Goal: Task Accomplishment & Management: Use online tool/utility

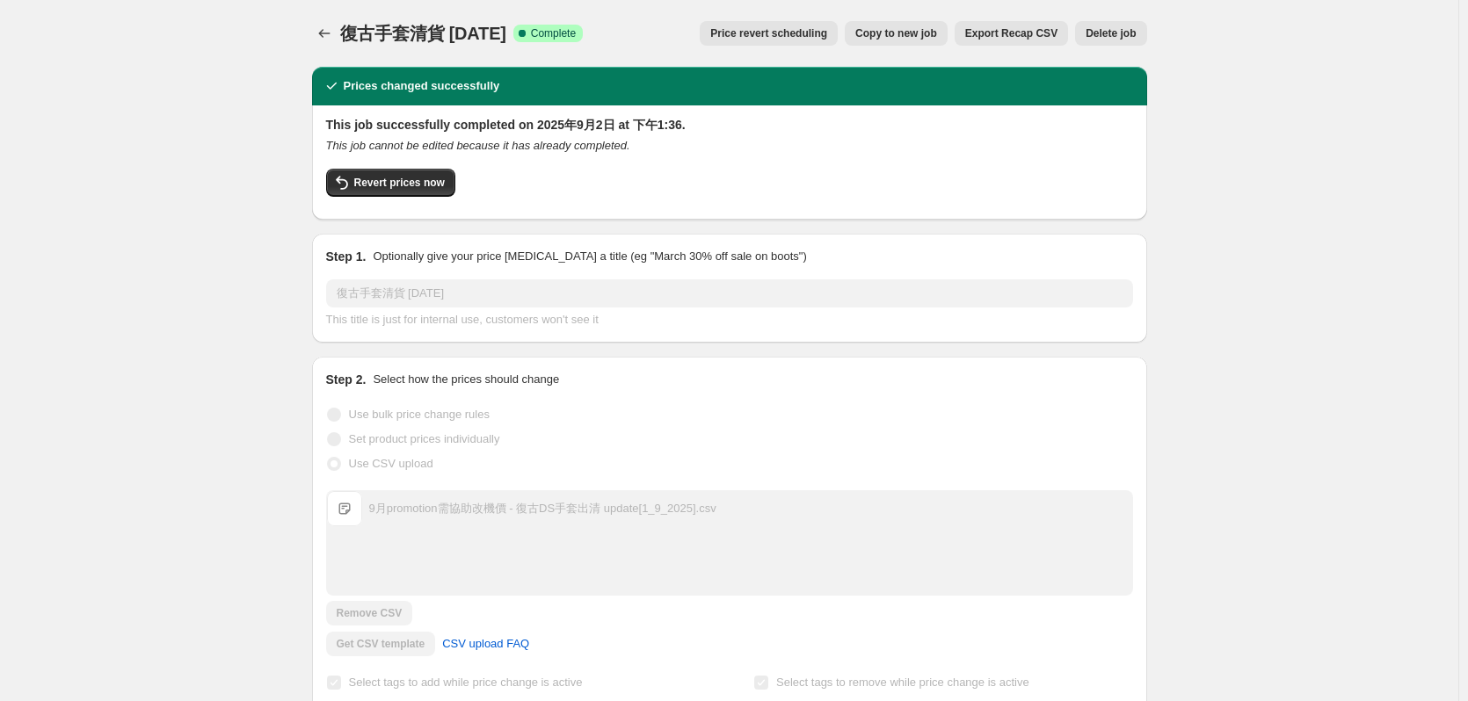
click at [333, 40] on icon "Price change jobs" at bounding box center [325, 34] width 18 height 18
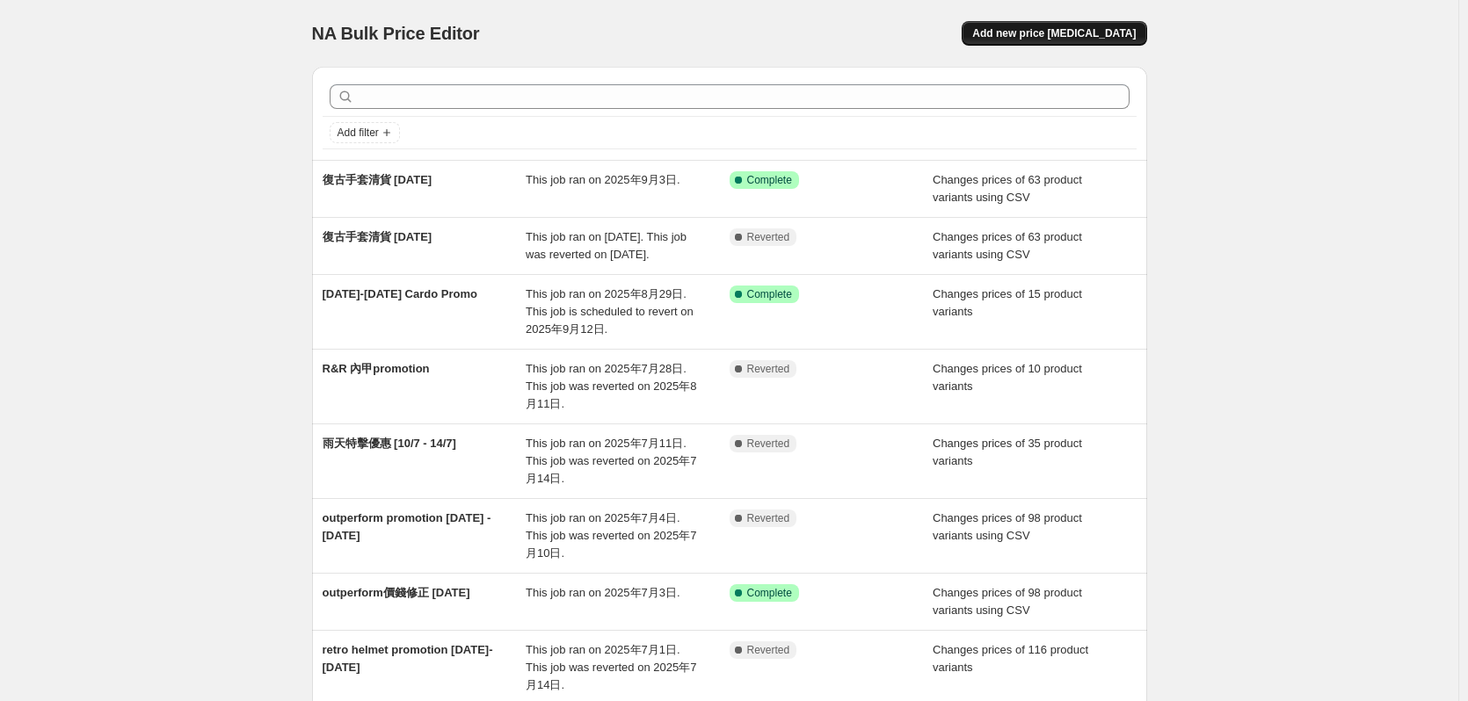
click at [1097, 36] on span "Add new price [MEDICAL_DATA]" at bounding box center [1053, 33] width 163 height 14
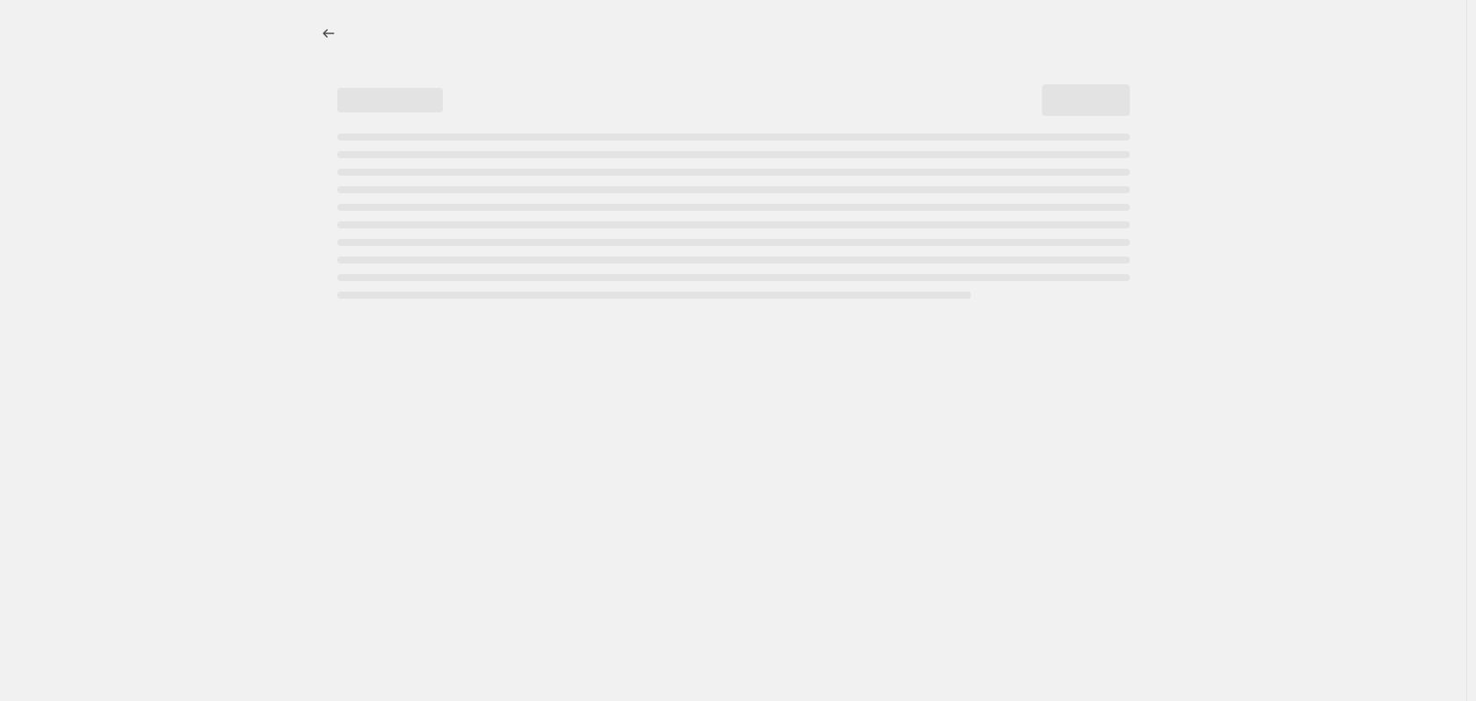
select select "percentage"
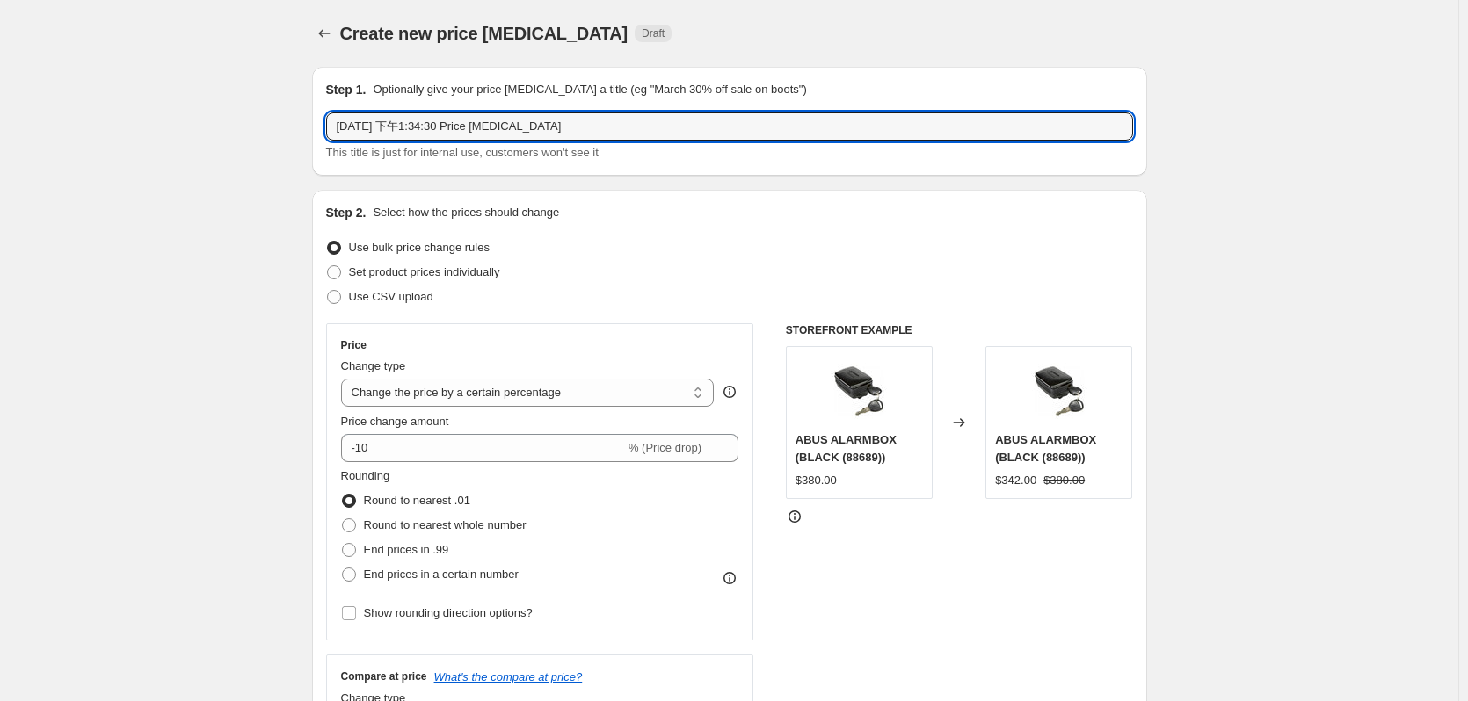
drag, startPoint x: 596, startPoint y: 127, endPoint x: 54, endPoint y: 142, distance: 541.6
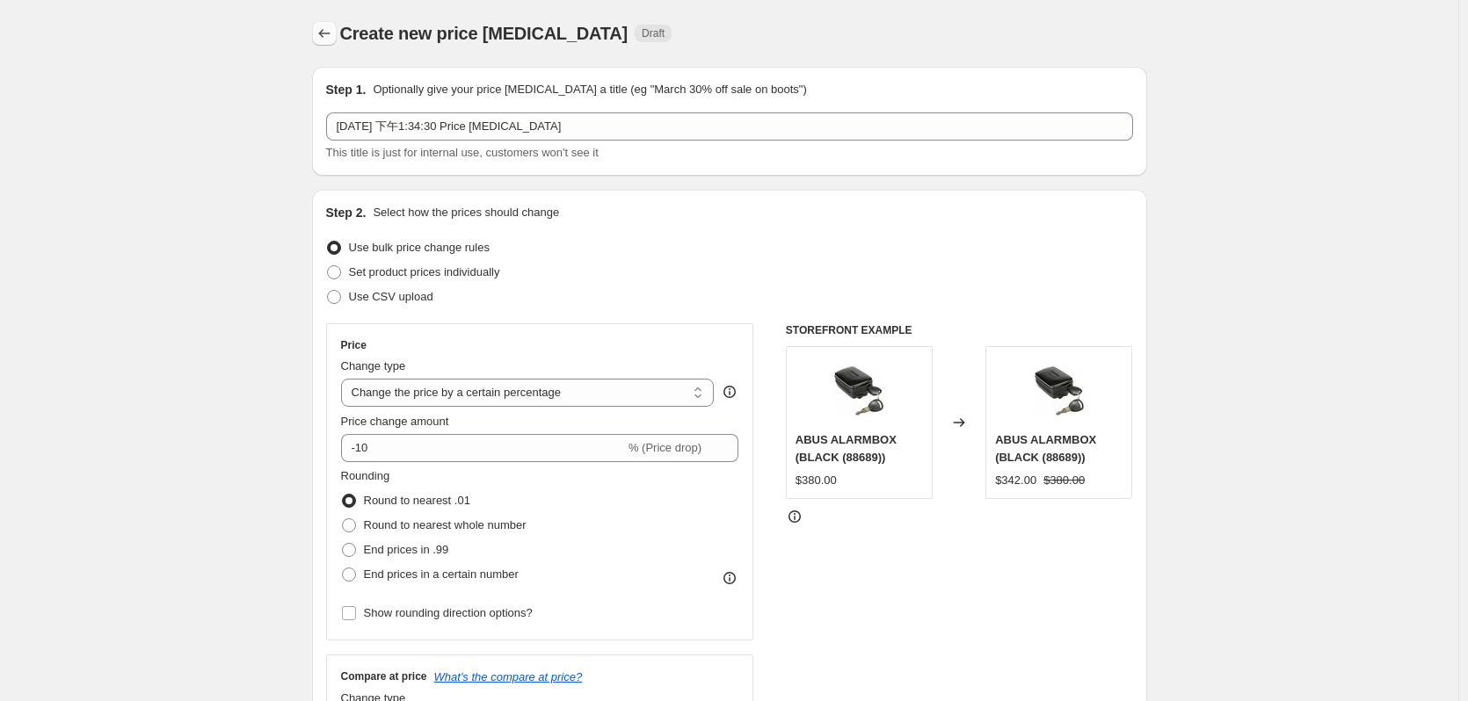
click at [333, 28] on icon "Price change jobs" at bounding box center [325, 34] width 18 height 18
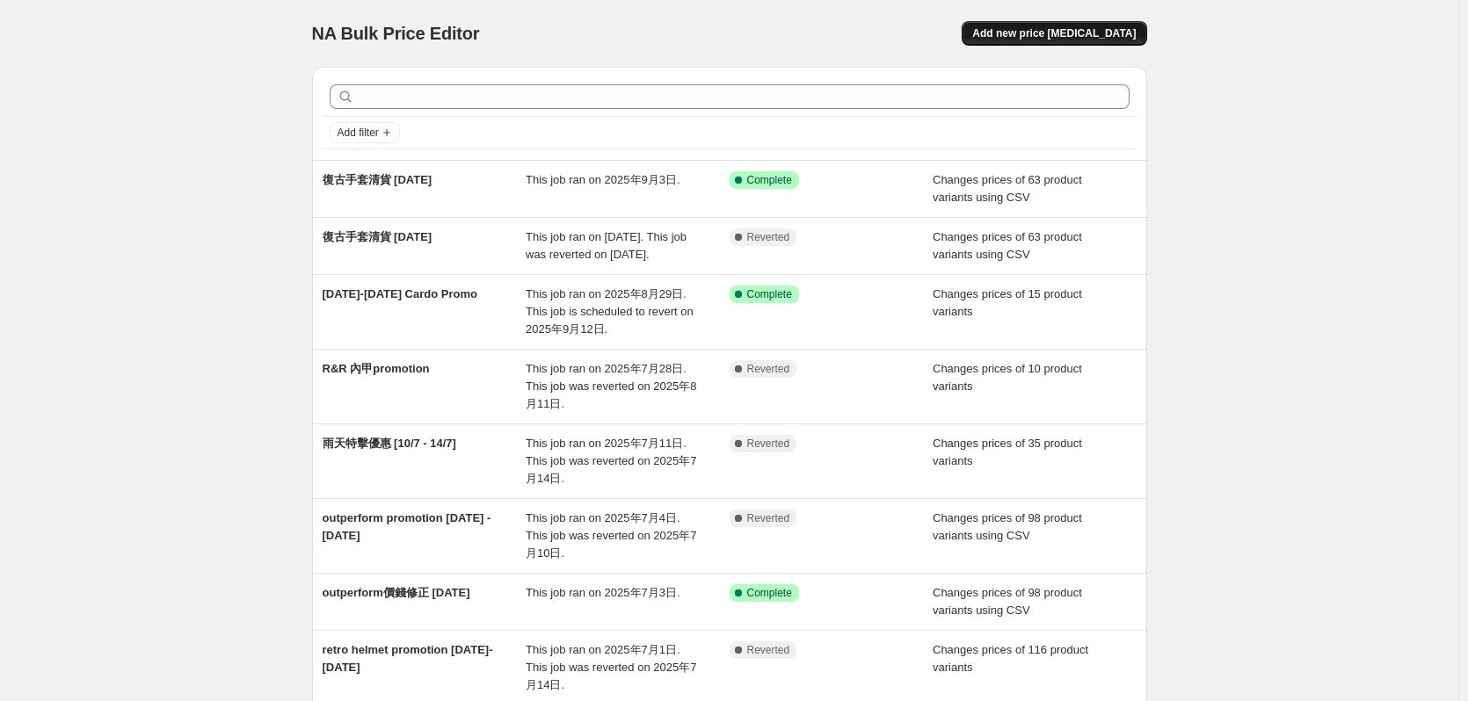
click at [1096, 25] on button "Add new price [MEDICAL_DATA]" at bounding box center [1053, 33] width 185 height 25
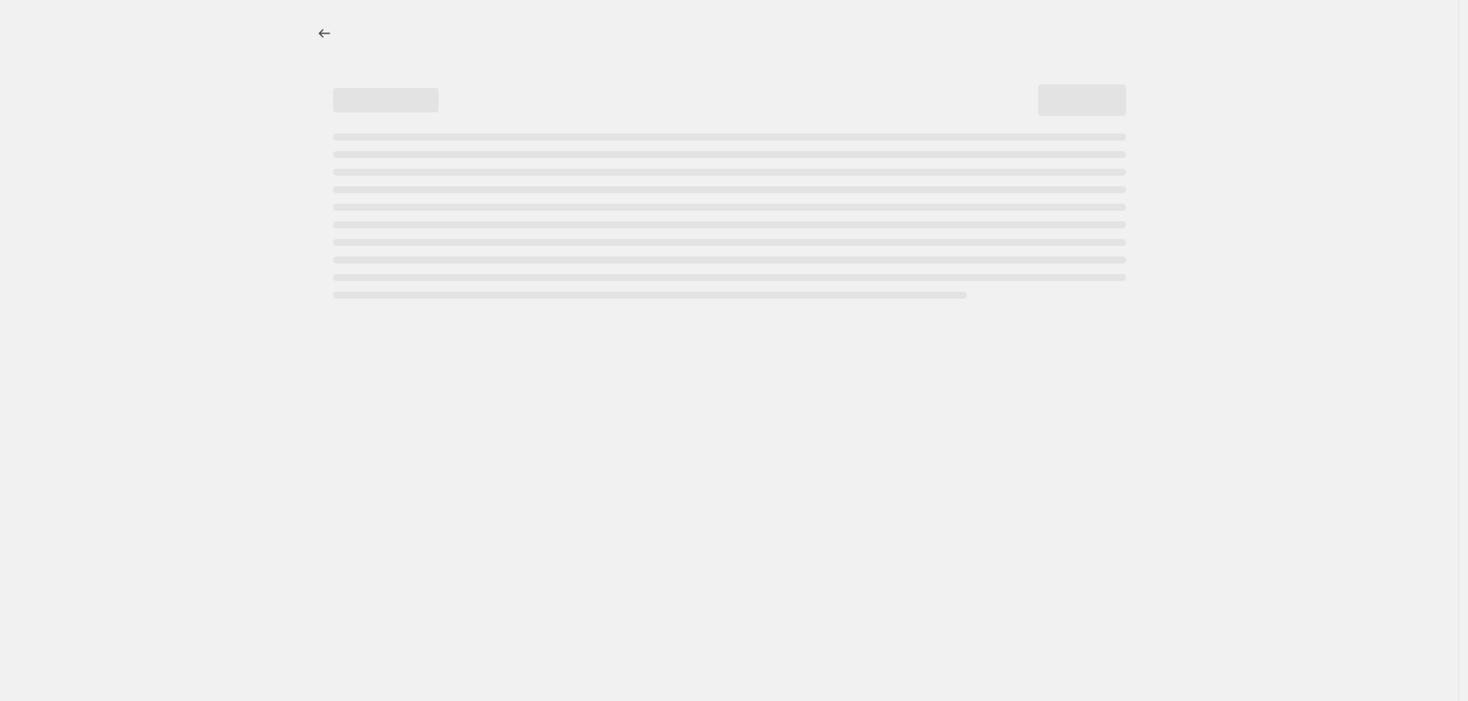
select select "percentage"
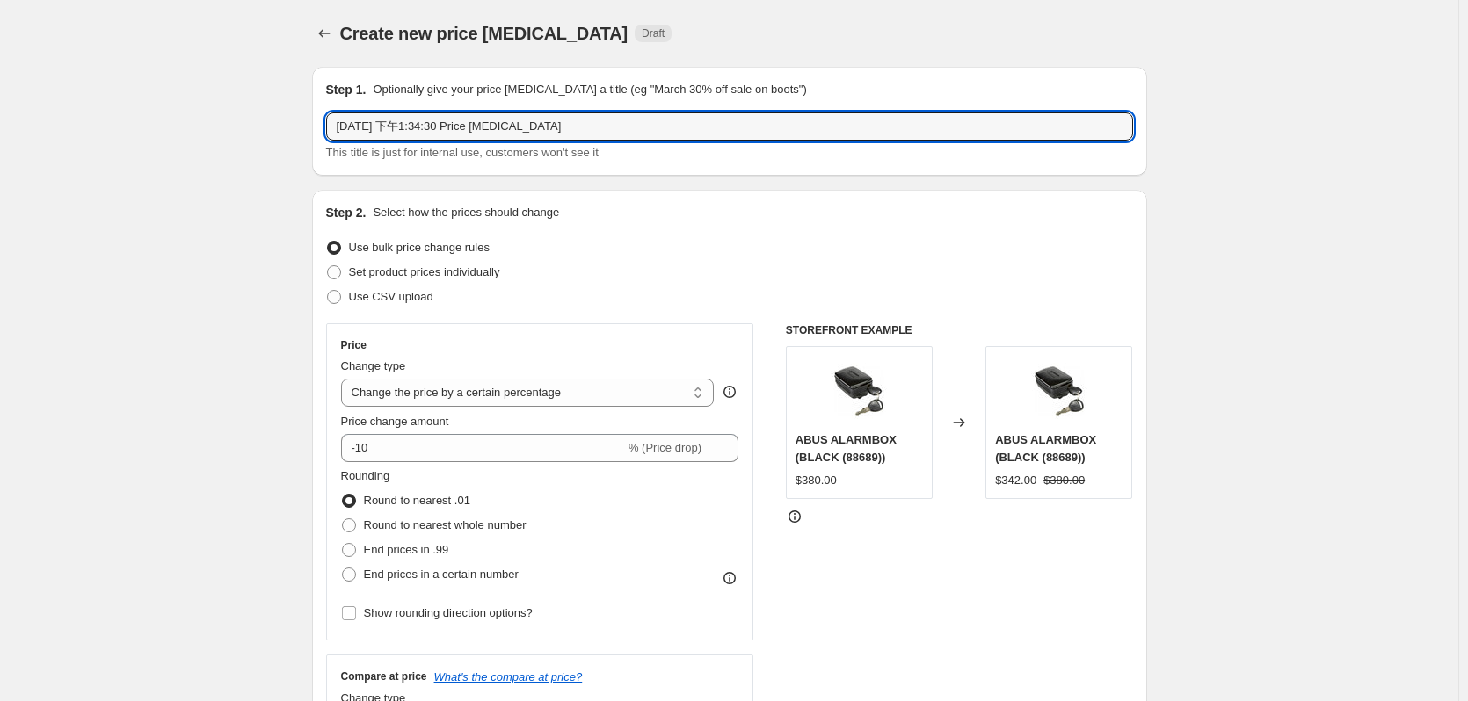
drag, startPoint x: 606, startPoint y: 135, endPoint x: 214, endPoint y: 140, distance: 392.0
type input "e"
type input "9月鞋出清 ([DATE]-[DATE])"
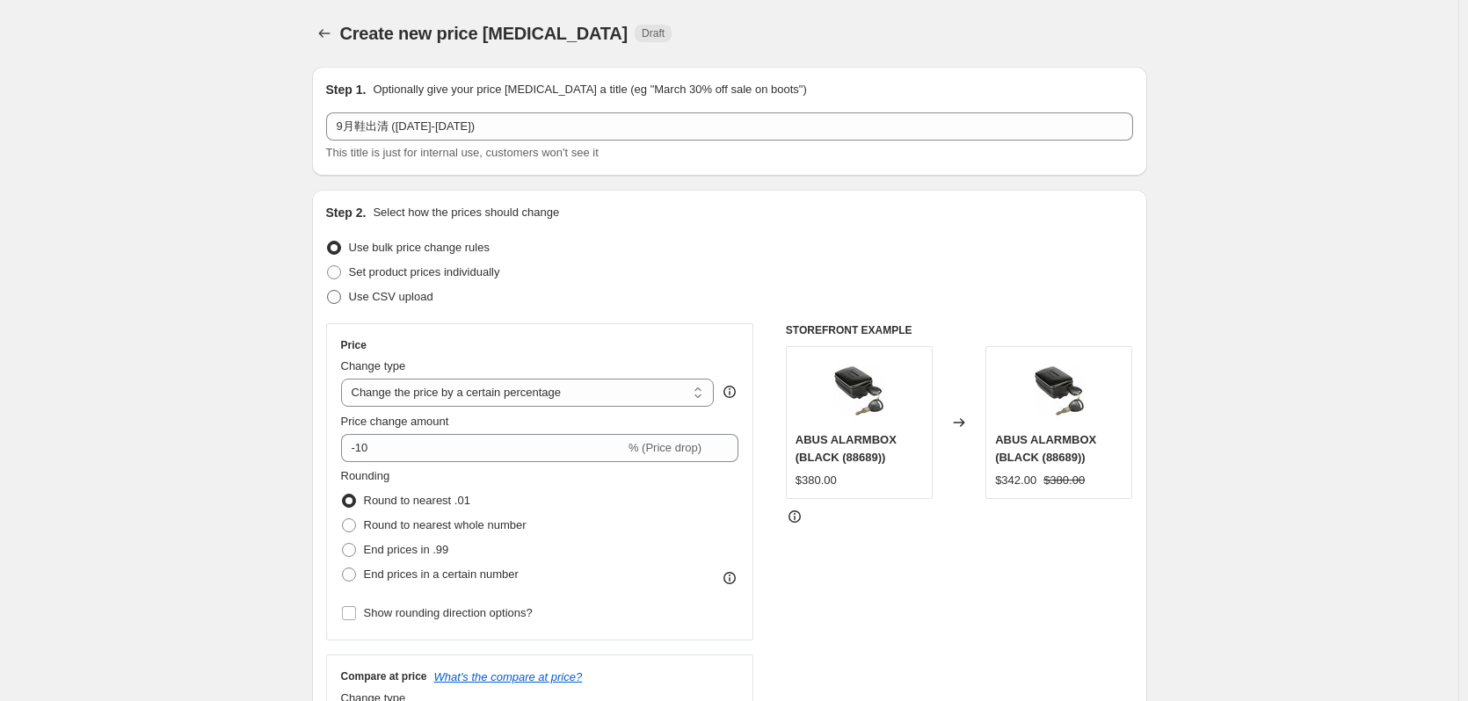
click at [395, 299] on span "Use CSV upload" at bounding box center [391, 296] width 84 height 13
click at [328, 291] on input "Use CSV upload" at bounding box center [327, 290] width 1 height 1
radio input "true"
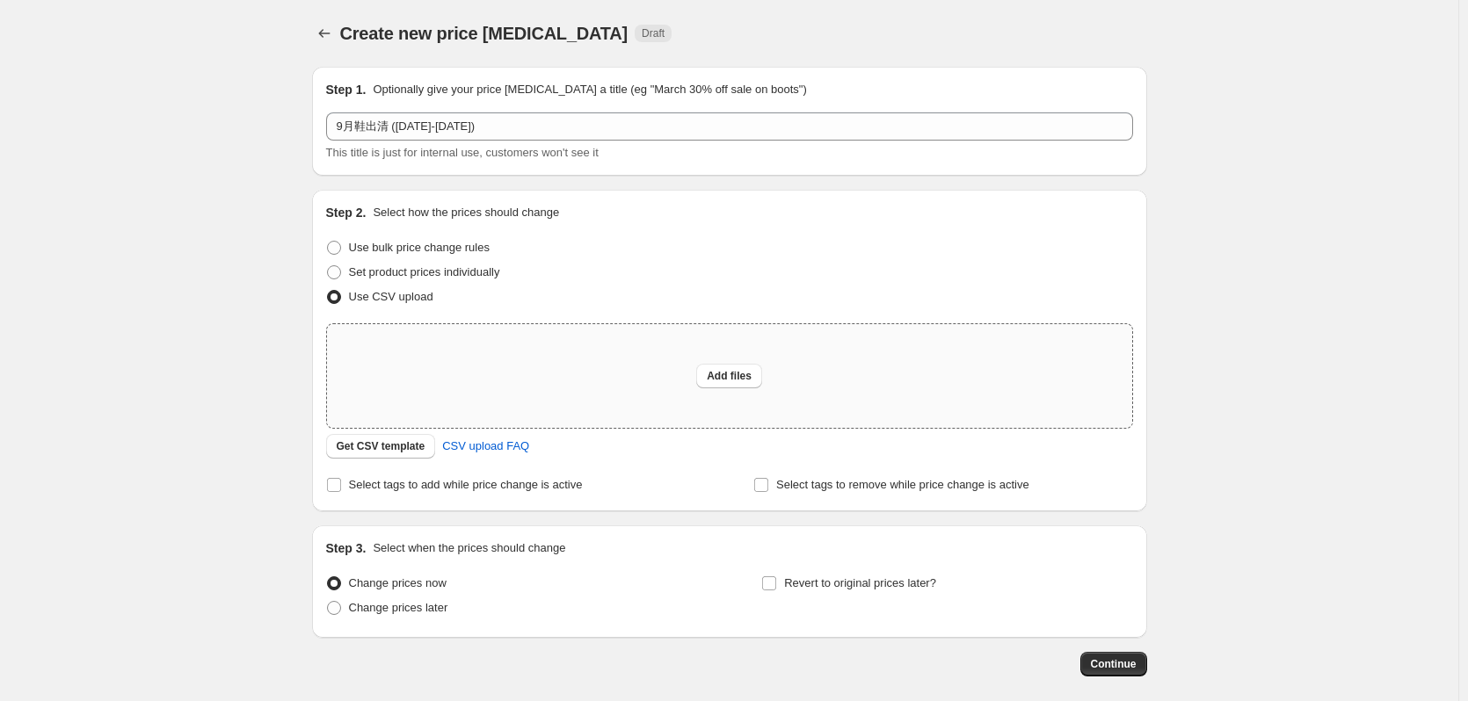
click at [519, 366] on div "Add files" at bounding box center [729, 376] width 805 height 104
type input "C:\fakepath\9月promotion需協助改機價 - DS shoes_boots 出清update[5_9_2025].csv"
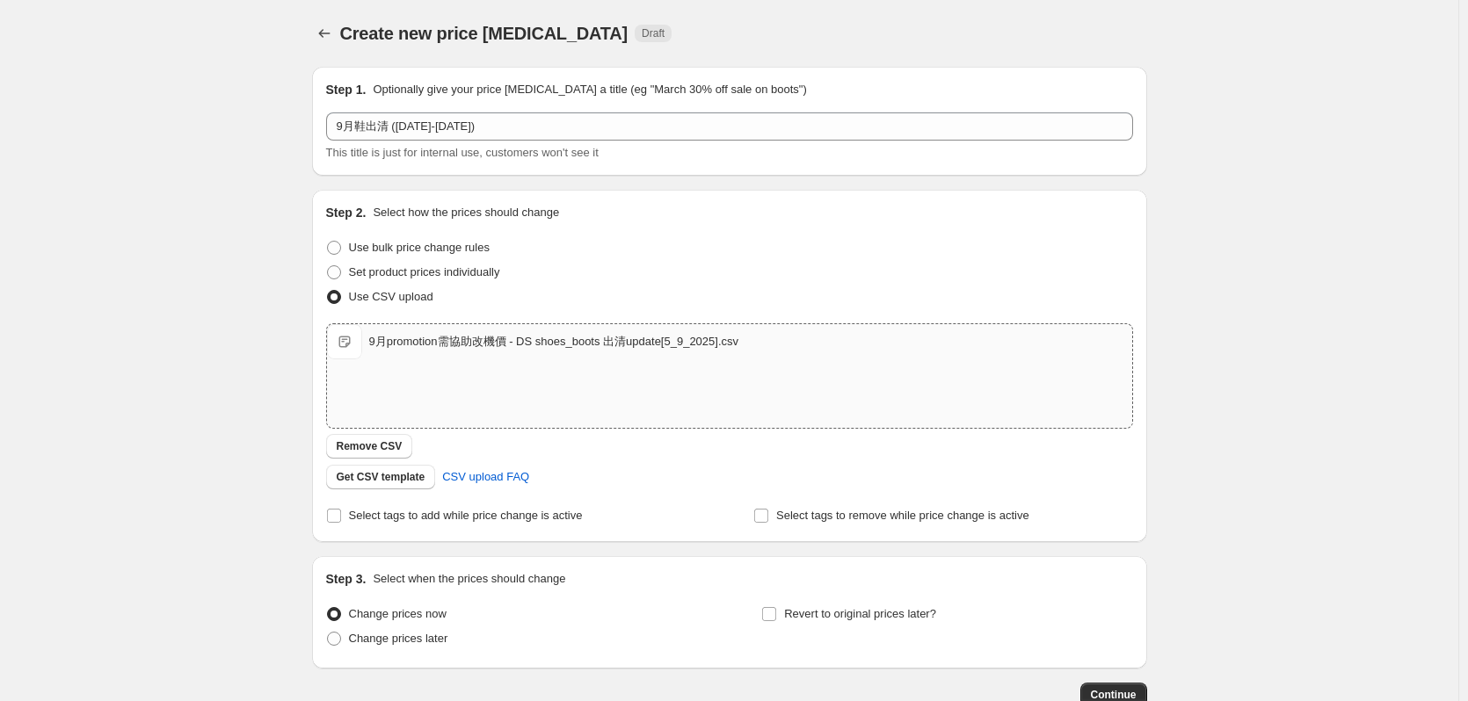
click at [131, 186] on div "Create new price [MEDICAL_DATA]. This page is ready Create new price [MEDICAL_D…" at bounding box center [729, 407] width 1458 height 815
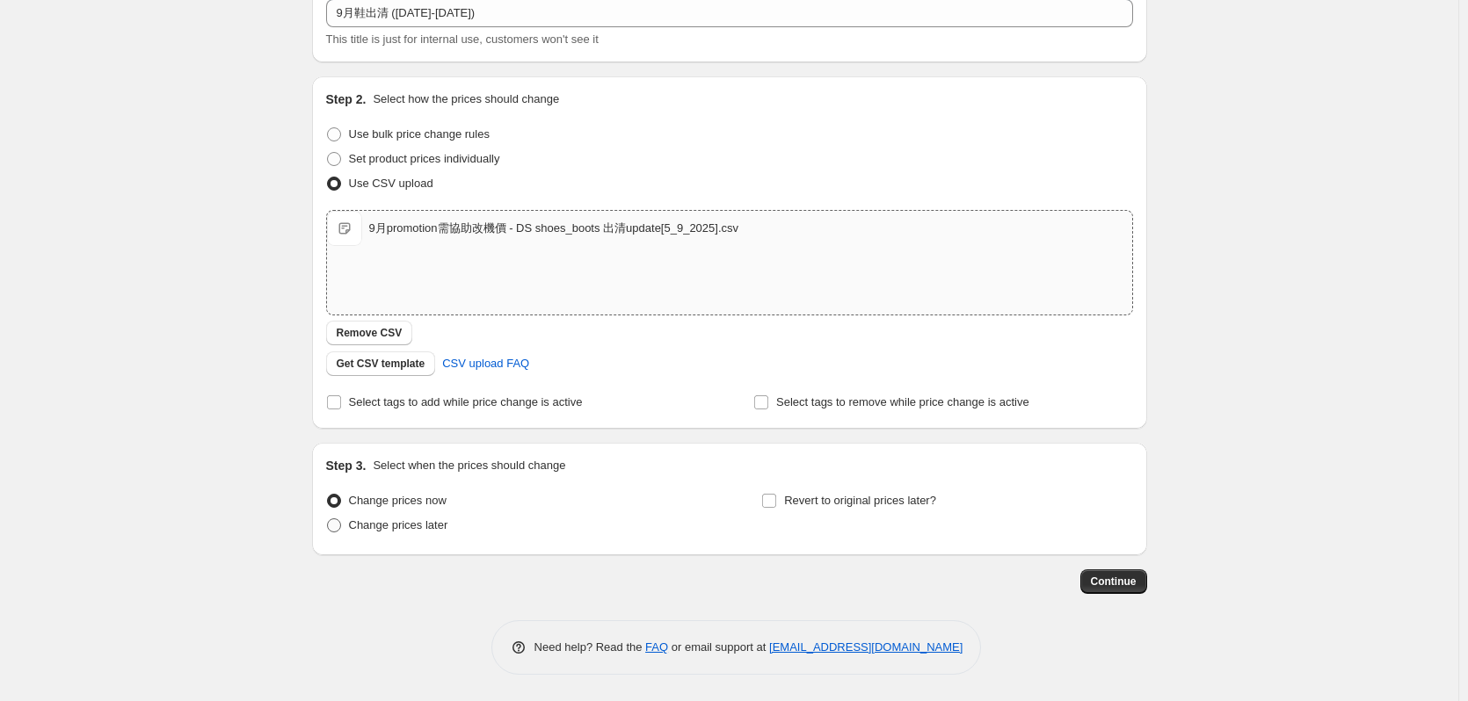
click at [413, 531] on span "Change prices later" at bounding box center [398, 525] width 99 height 13
click at [328, 519] on input "Change prices later" at bounding box center [327, 519] width 1 height 1
radio input "true"
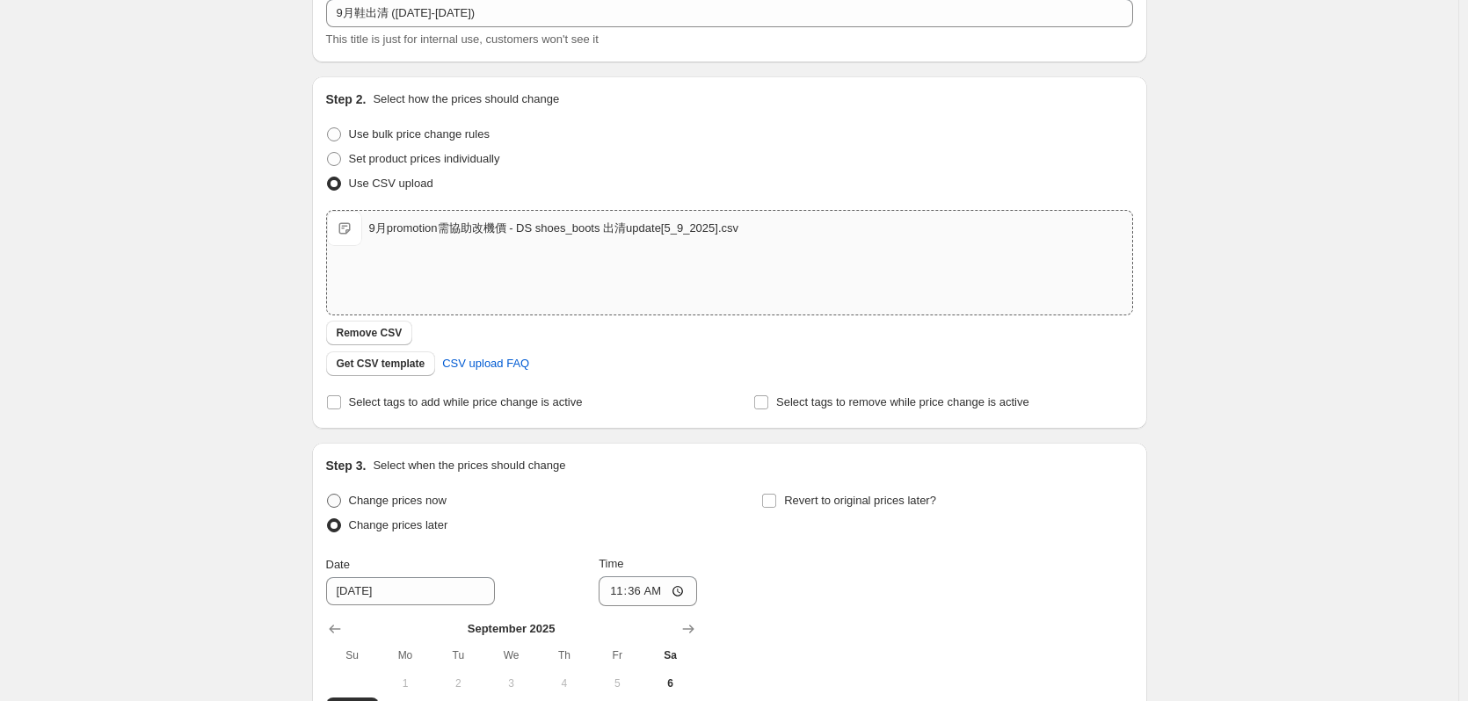
click at [433, 505] on span "Change prices now" at bounding box center [398, 500] width 98 height 13
click at [328, 495] on input "Change prices now" at bounding box center [327, 494] width 1 height 1
radio input "true"
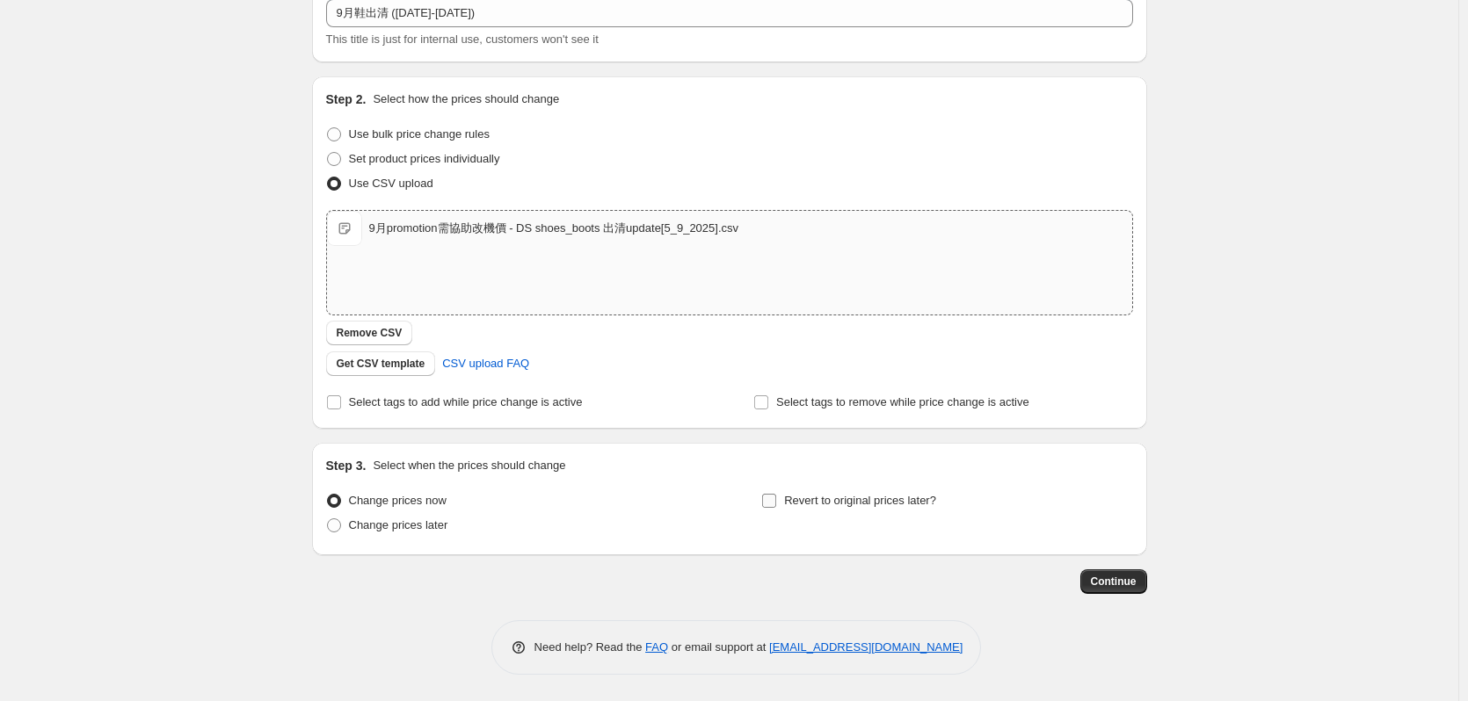
click at [894, 511] on label "Revert to original prices later?" at bounding box center [848, 501] width 175 height 25
click at [776, 508] on input "Revert to original prices later?" at bounding box center [769, 501] width 14 height 14
checkbox input "true"
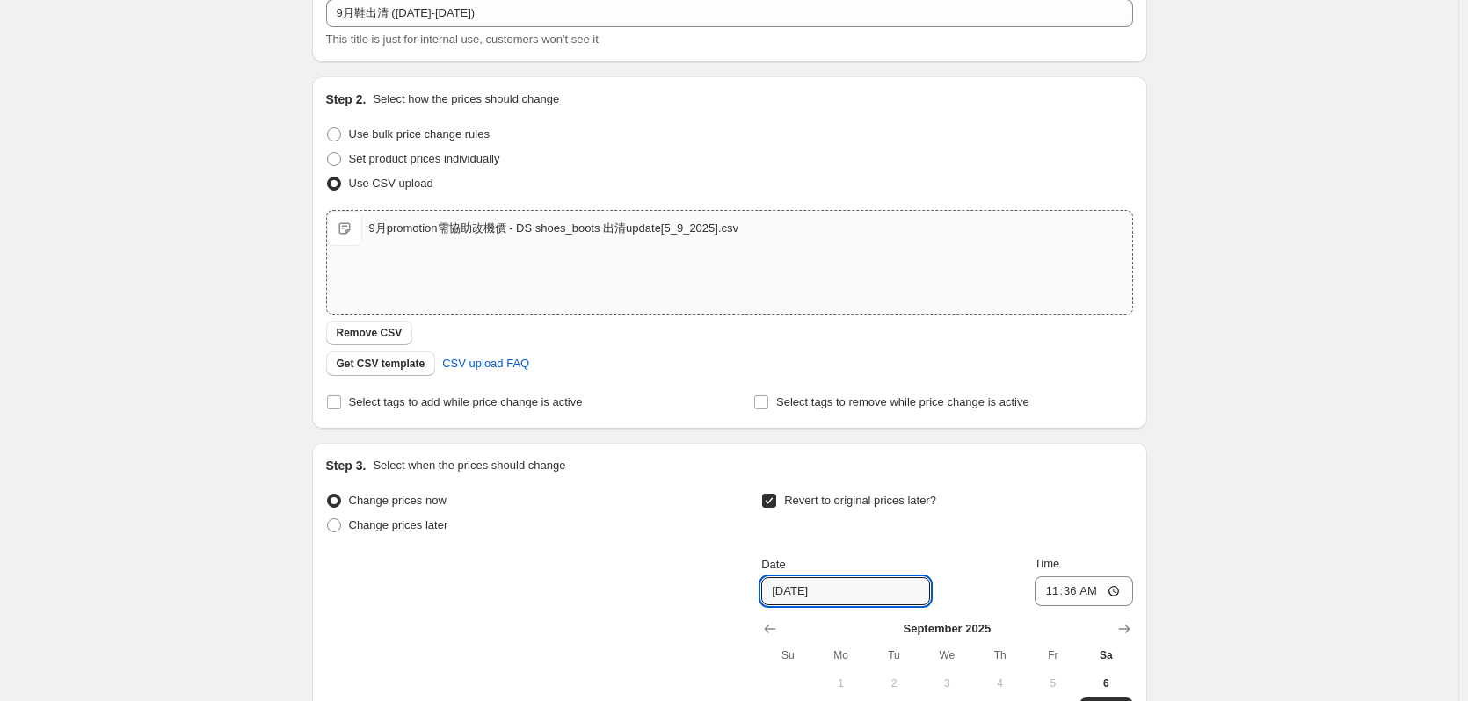
drag, startPoint x: 845, startPoint y: 592, endPoint x: 734, endPoint y: 585, distance: 111.0
click at [736, 586] on div "Change prices now Change prices later Revert to original prices later? Date [DA…" at bounding box center [729, 650] width 807 height 322
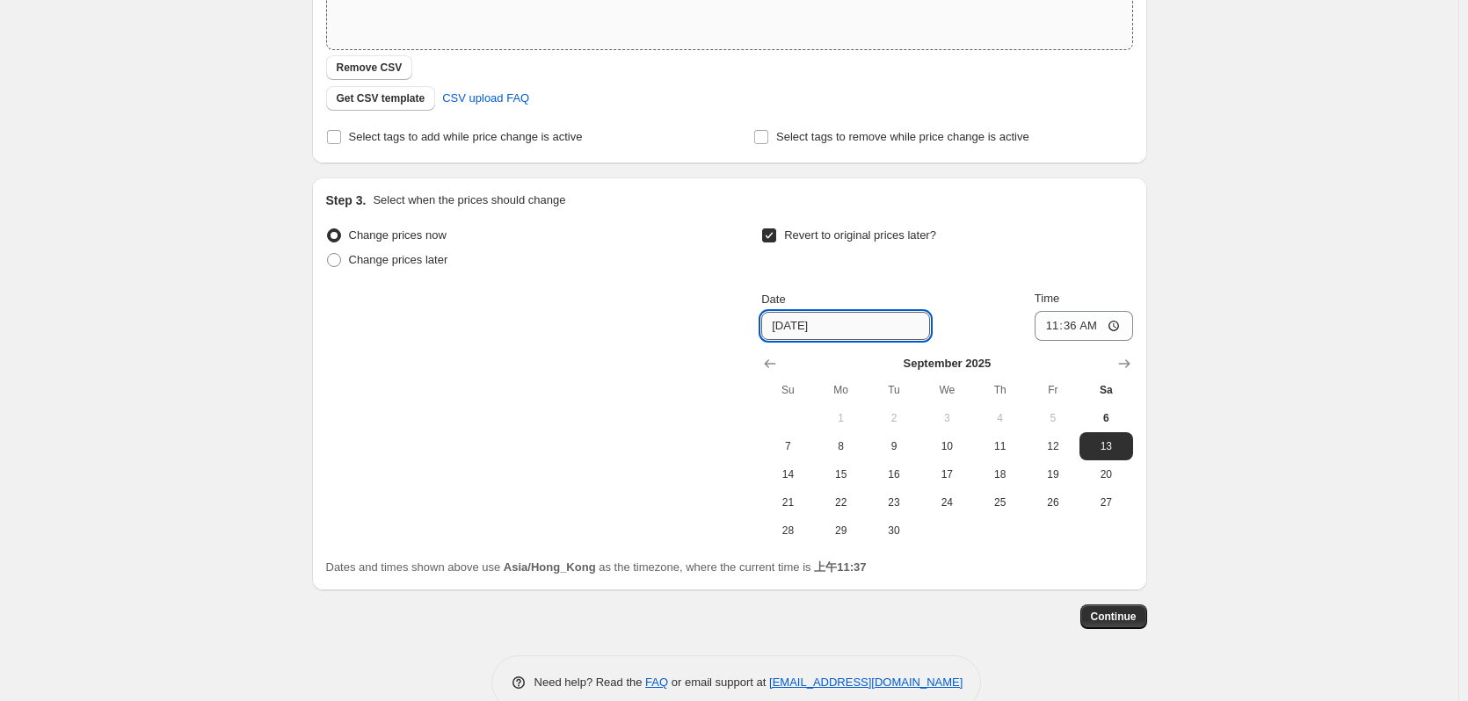
scroll to position [414, 0]
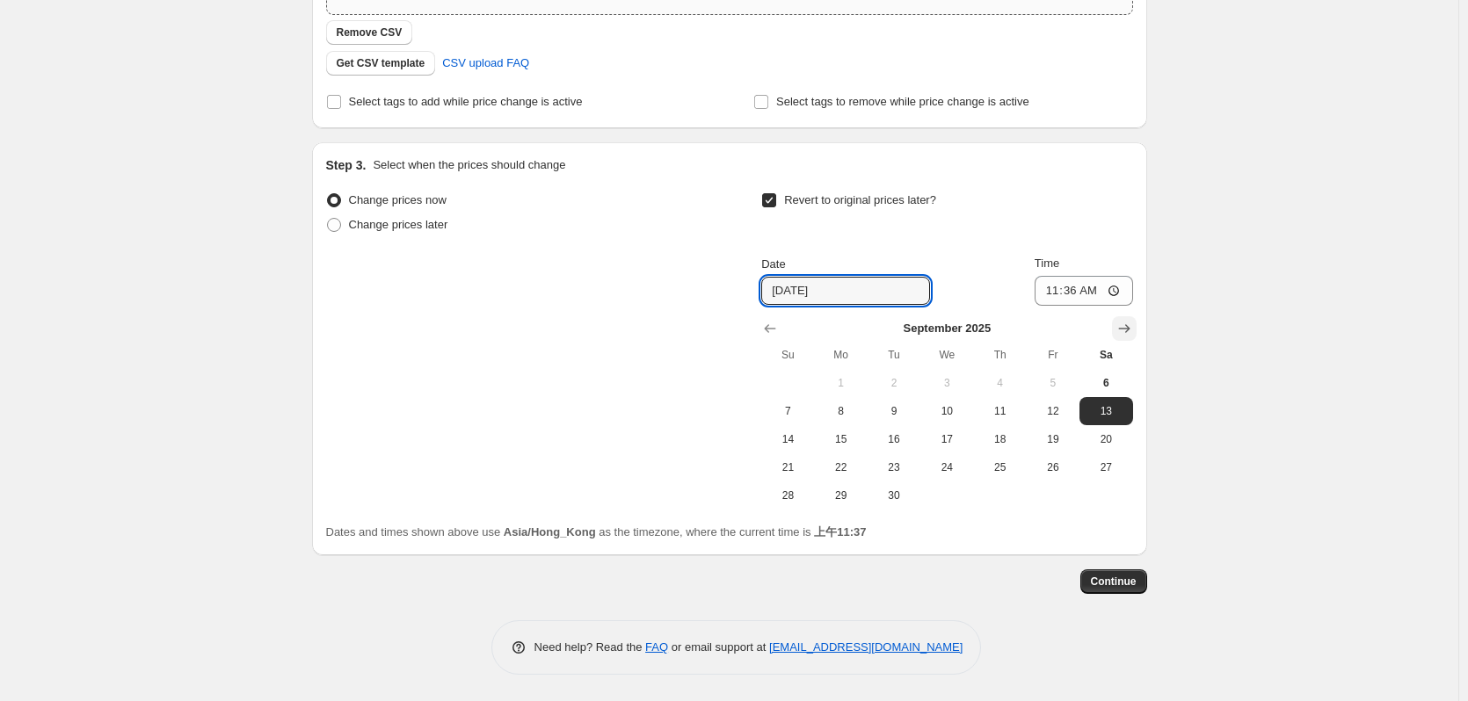
click at [1129, 327] on icon "Show next month, October 2025" at bounding box center [1123, 328] width 11 height 9
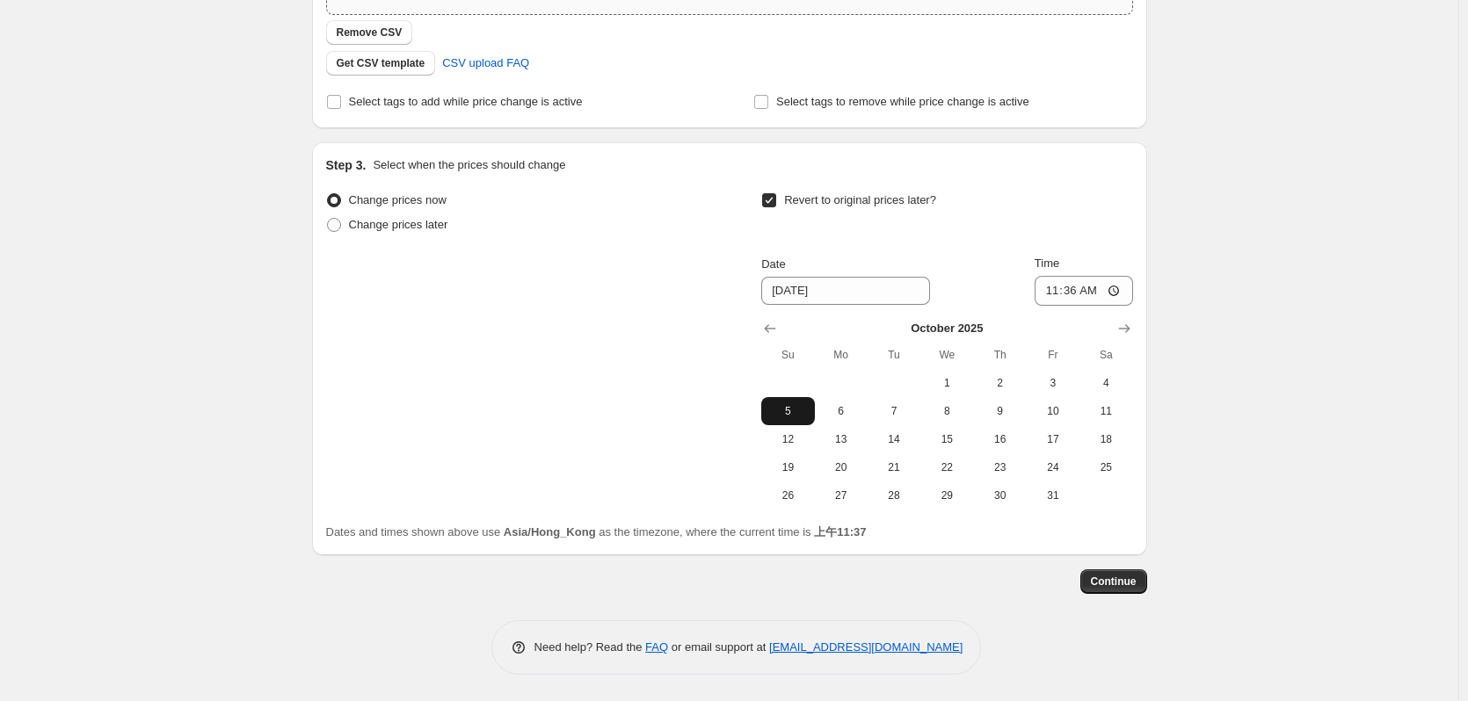
click at [803, 418] on button "5" at bounding box center [787, 411] width 53 height 28
type input "[DATE]"
click at [1125, 293] on input "11:36" at bounding box center [1083, 291] width 98 height 30
click at [1099, 297] on input "23:36" at bounding box center [1083, 291] width 98 height 30
type input "23:09"
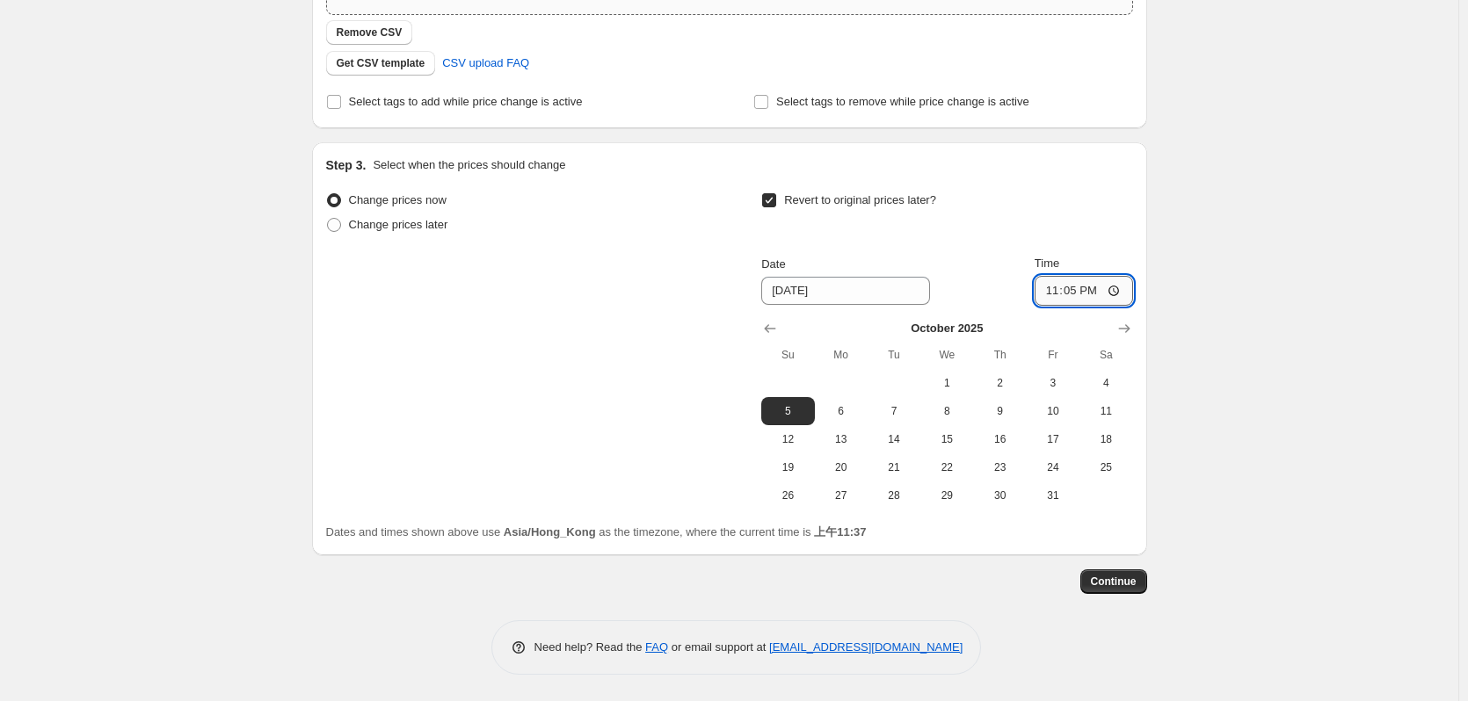
type input "23:59"
click at [1289, 363] on div "Create new price [MEDICAL_DATA]. This page is ready Create new price [MEDICAL_D…" at bounding box center [729, 143] width 1458 height 1115
click at [1224, 365] on div "Create new price [MEDICAL_DATA]. This page is ready Create new price [MEDICAL_D…" at bounding box center [729, 143] width 1458 height 1115
click at [487, 103] on span "Select tags to add while price change is active" at bounding box center [466, 101] width 234 height 13
click at [341, 103] on input "Select tags to add while price change is active" at bounding box center [334, 102] width 14 height 14
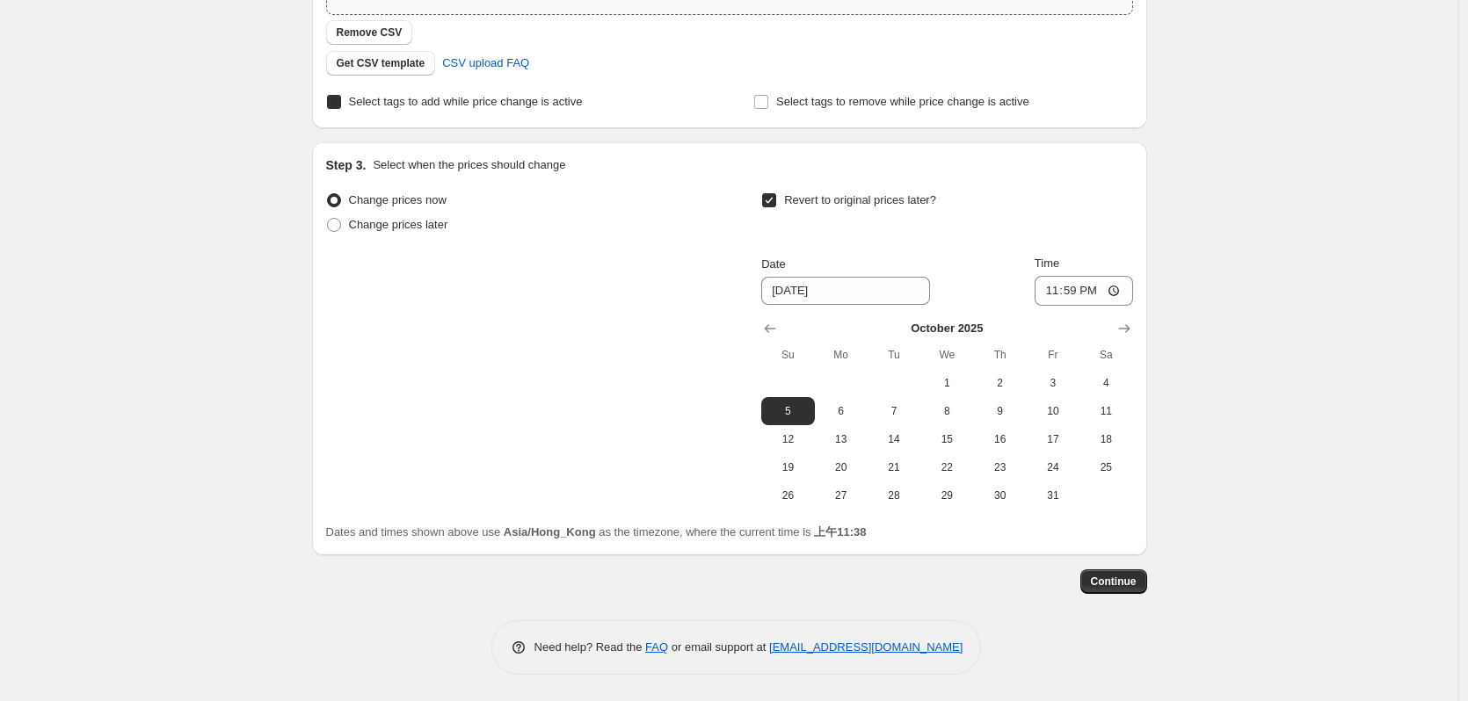
checkbox input "true"
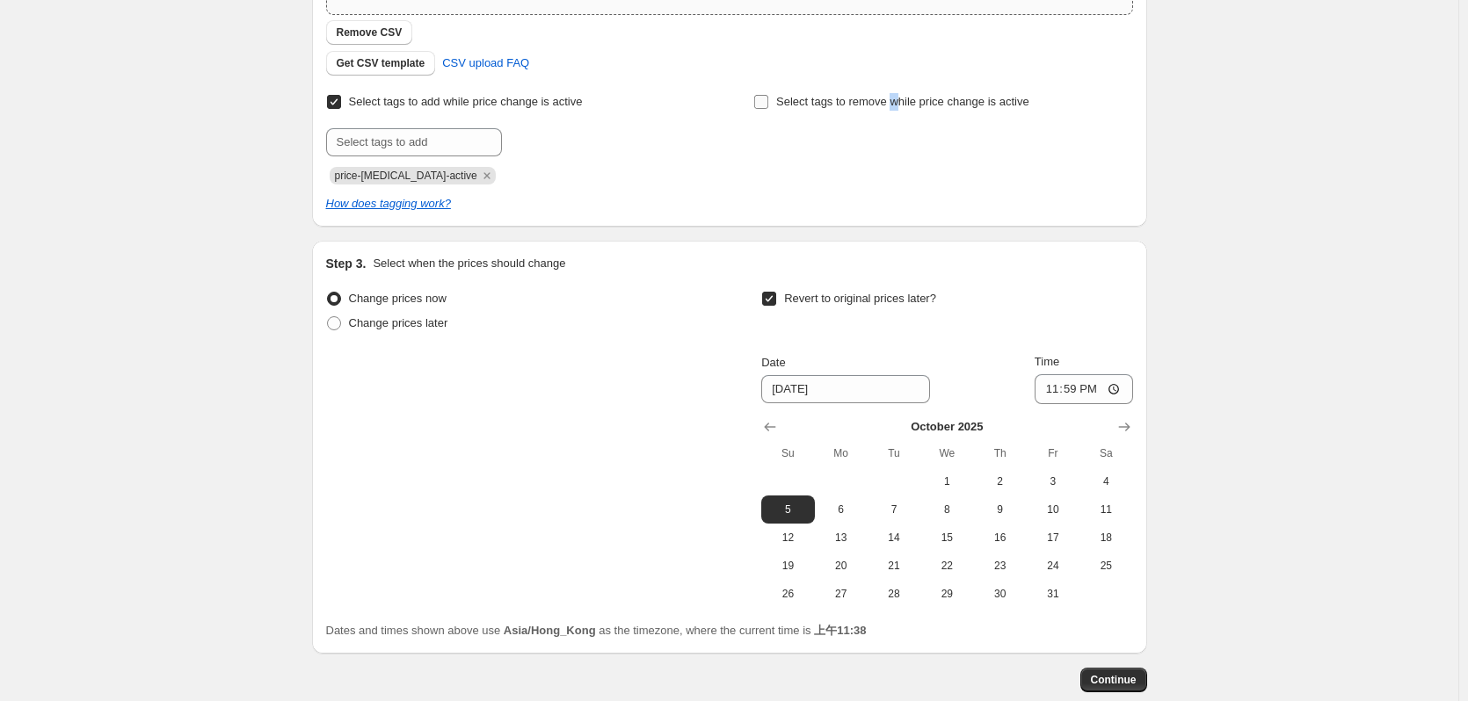
click at [897, 113] on label "Select tags to remove while price change is active" at bounding box center [891, 102] width 276 height 25
click at [852, 106] on span "Select tags to remove while price change is active" at bounding box center [902, 101] width 253 height 13
click at [768, 106] on input "Select tags to remove while price change is active" at bounding box center [761, 102] width 14 height 14
checkbox input "true"
click at [881, 132] on input "text" at bounding box center [841, 142] width 176 height 28
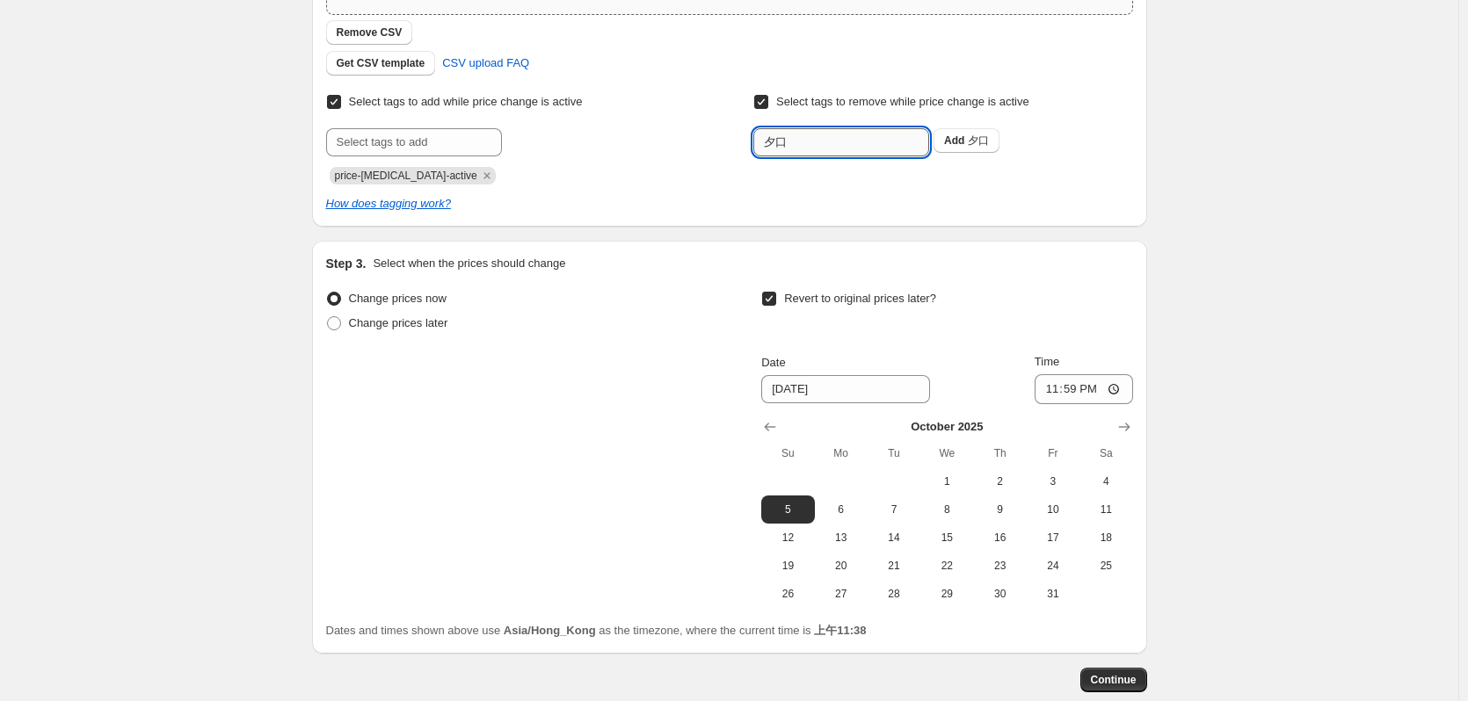
type input "夕"
type input "normal-price"
type input "membersoffer"
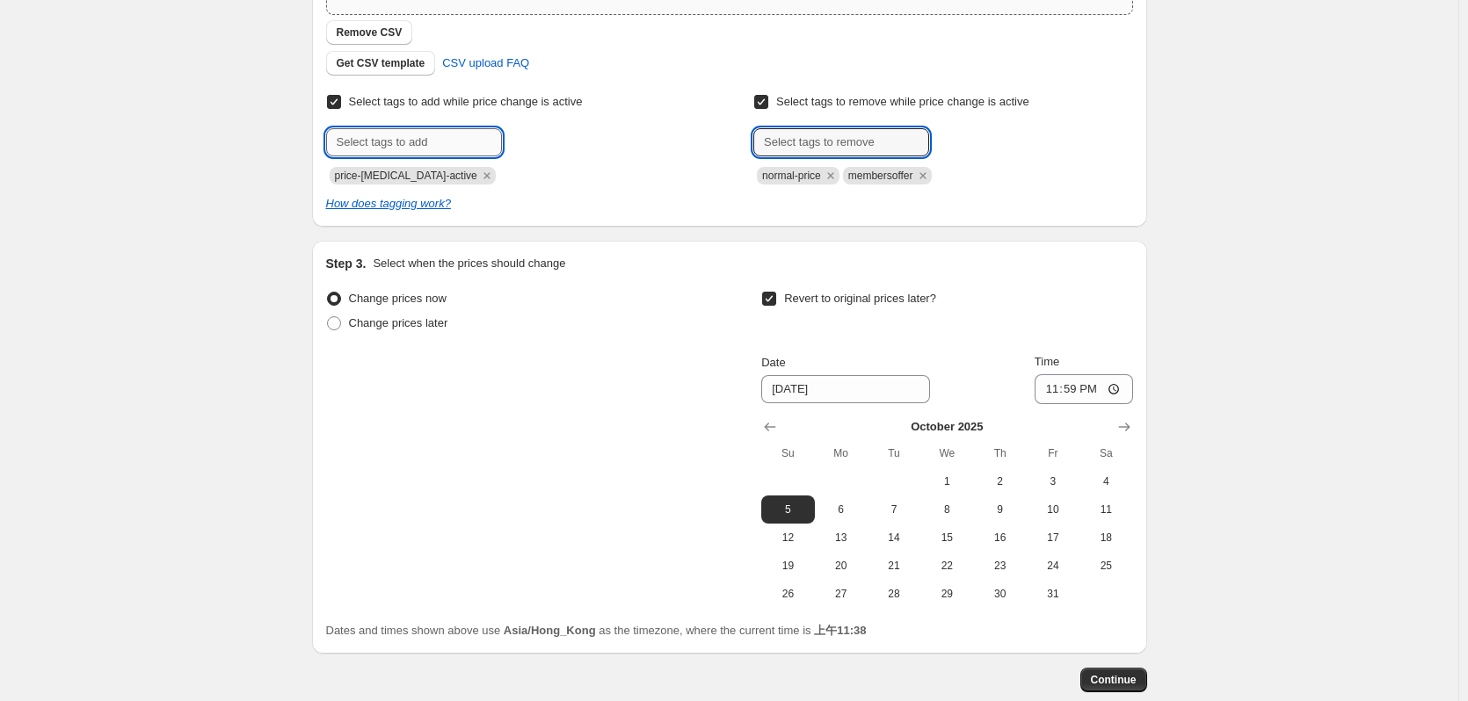
click at [471, 141] on input "text" at bounding box center [414, 142] width 176 height 28
type input "sale"
click at [442, 128] on input "NO" at bounding box center [414, 142] width 176 height 28
type input "NOPOINTS"
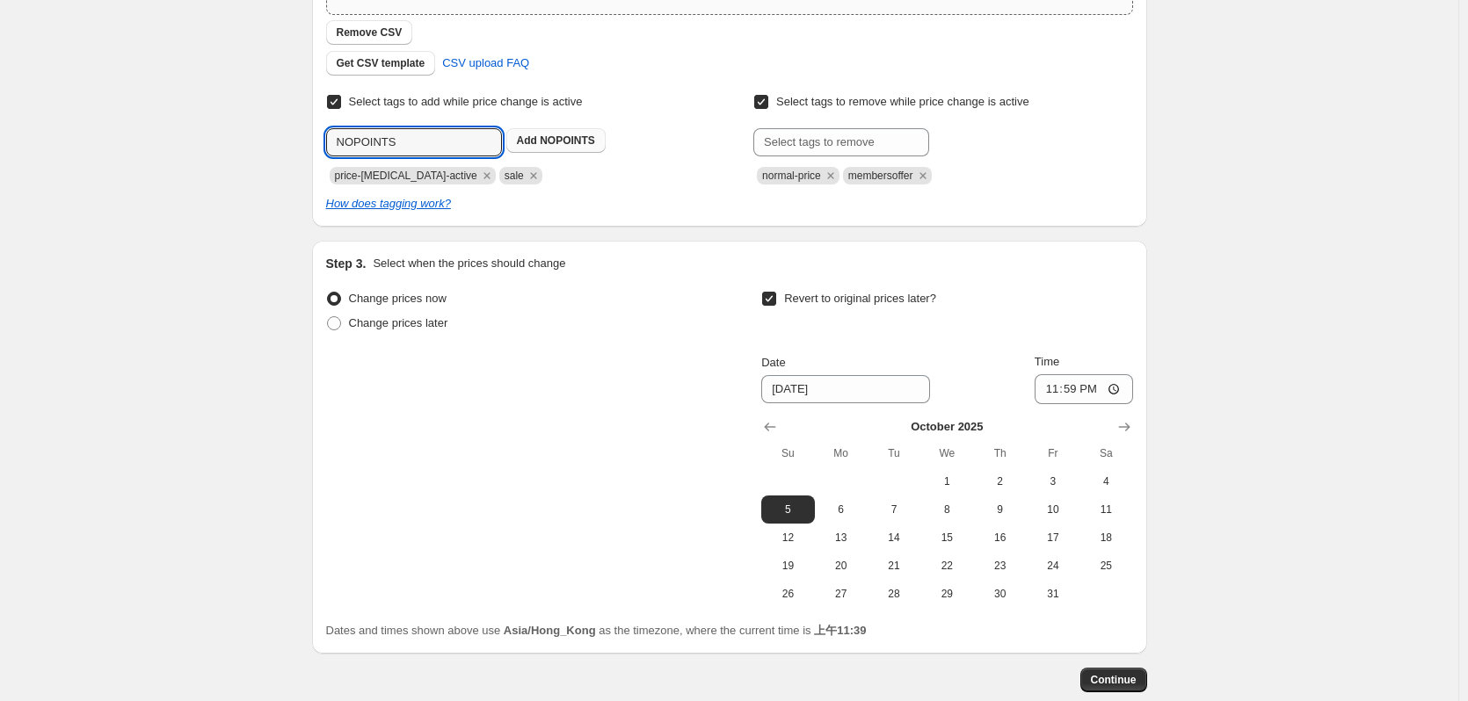
click at [560, 133] on button "Add NOPOINTS" at bounding box center [555, 140] width 99 height 25
click at [1103, 683] on span "Continue" at bounding box center [1114, 680] width 46 height 14
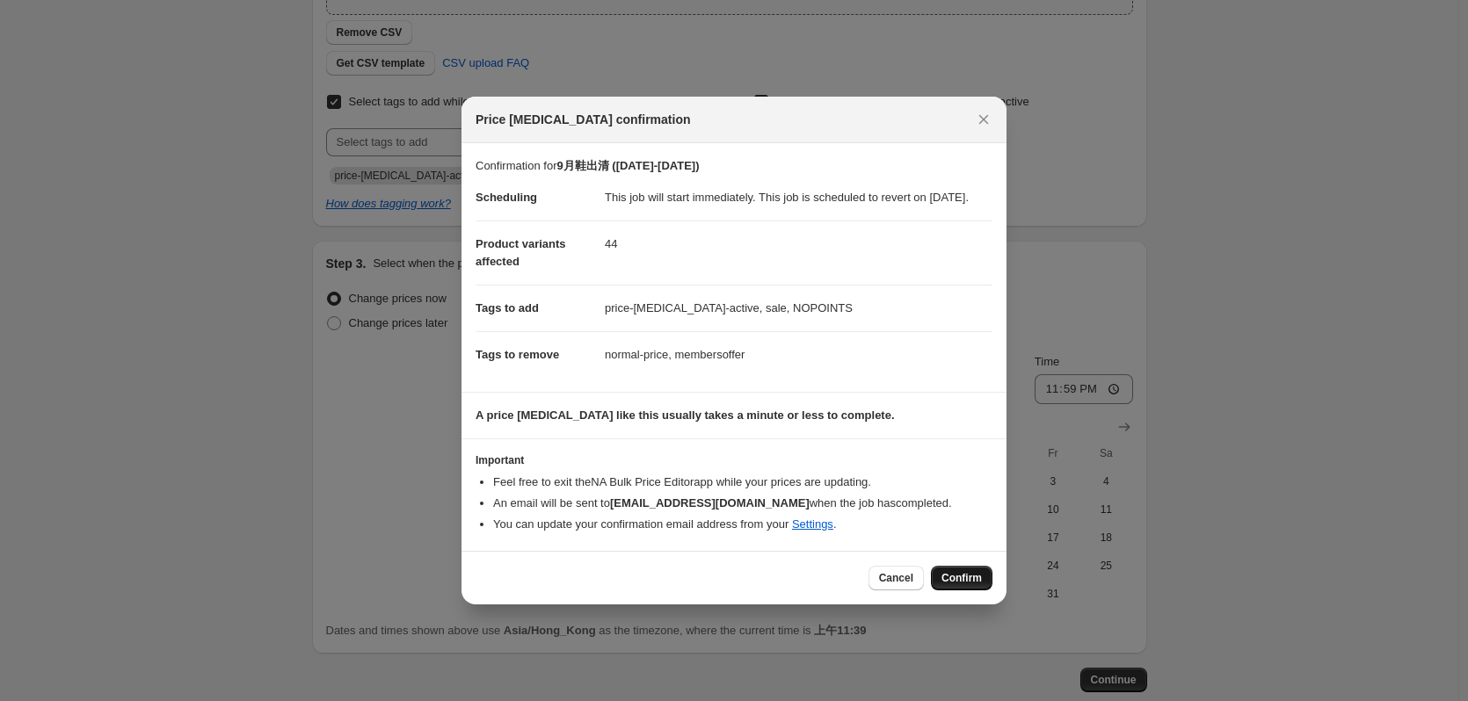
click at [979, 585] on span "Confirm" at bounding box center [961, 578] width 40 height 14
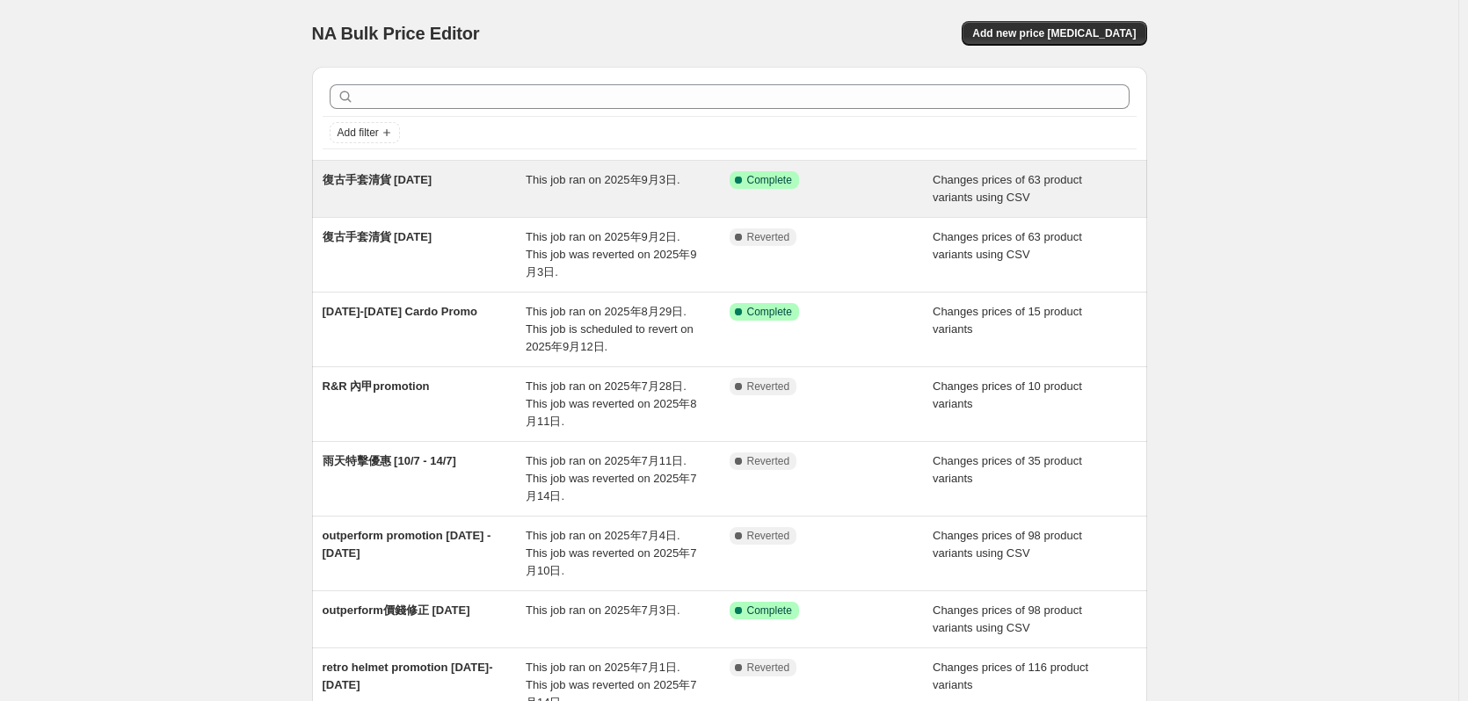
click at [424, 180] on span "復古手套清貨 [DATE]" at bounding box center [378, 179] width 110 height 13
